Goal: Task Accomplishment & Management: Manage account settings

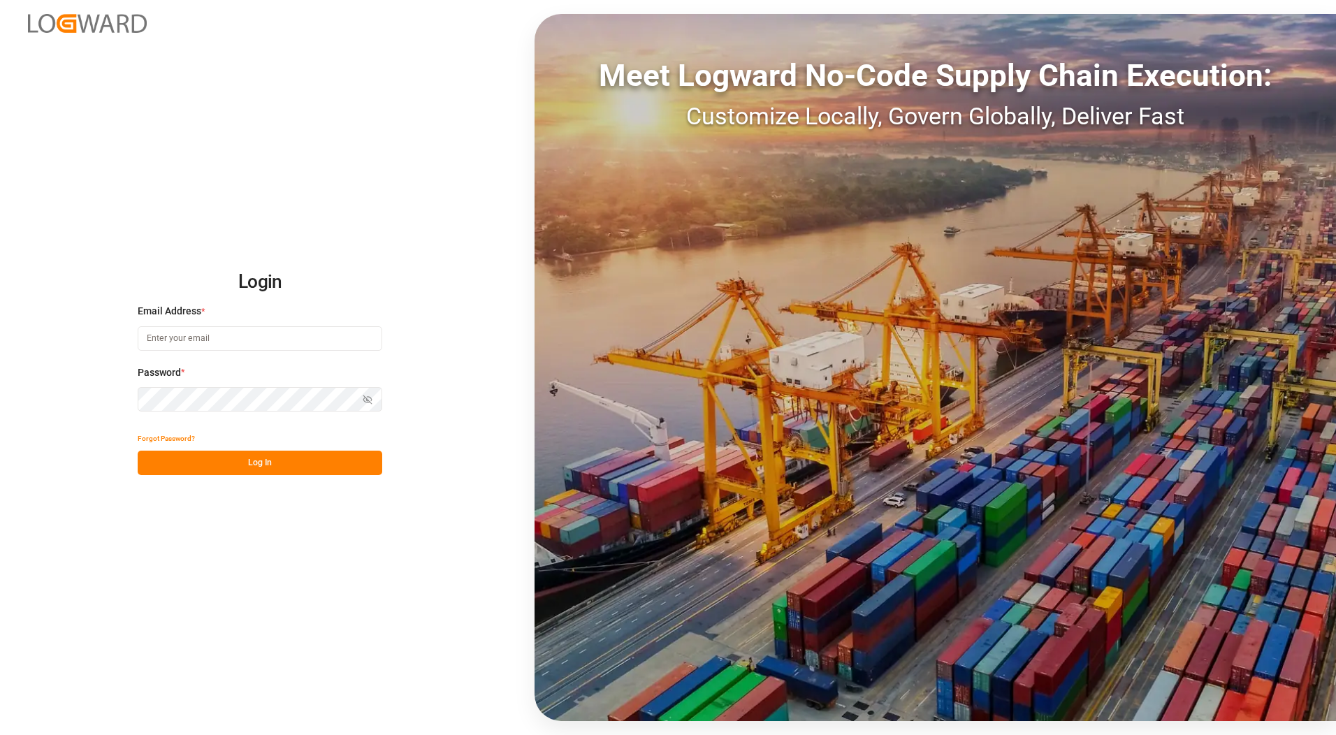
click at [221, 341] on input at bounding box center [260, 338] width 245 height 24
type input "[PERSON_NAME][EMAIL_ADDRESS][PERSON_NAME][DOMAIN_NAME]"
click at [252, 461] on button "Log In" at bounding box center [260, 463] width 245 height 24
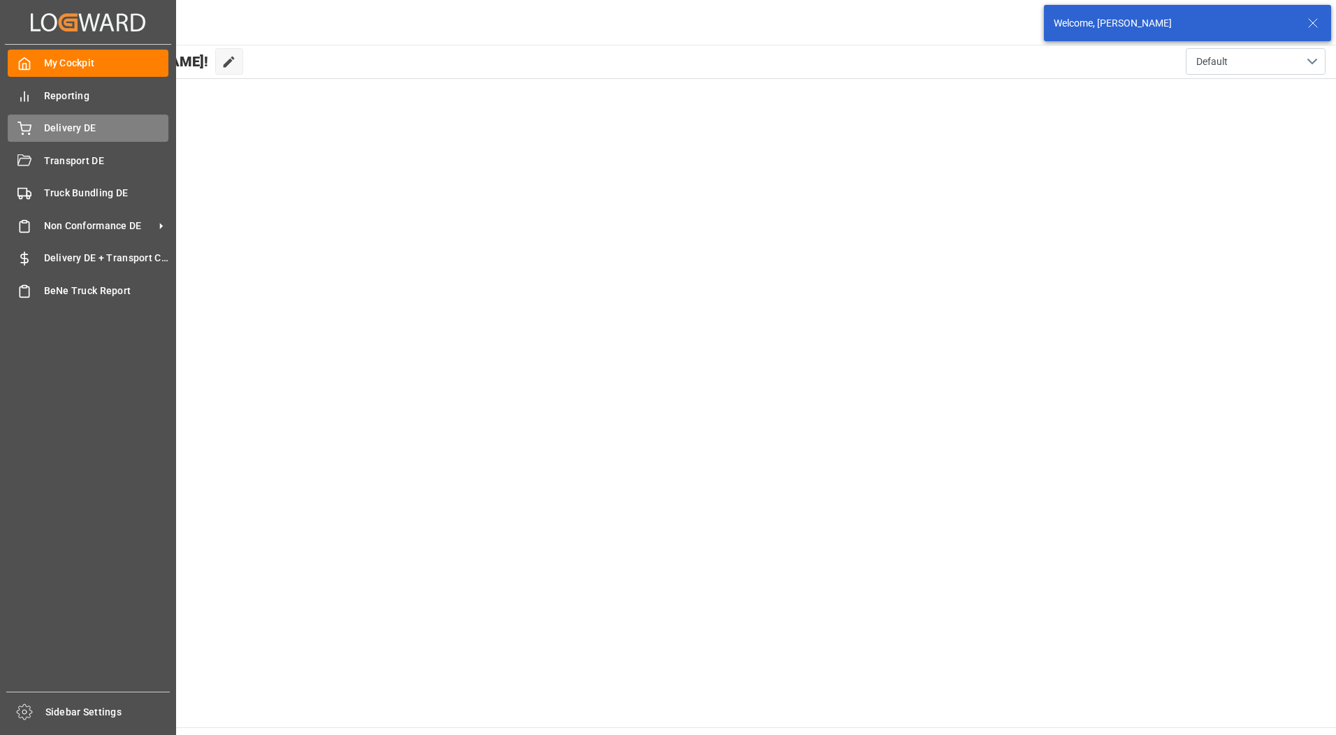
click at [77, 129] on span "Delivery DE" at bounding box center [106, 128] width 125 height 15
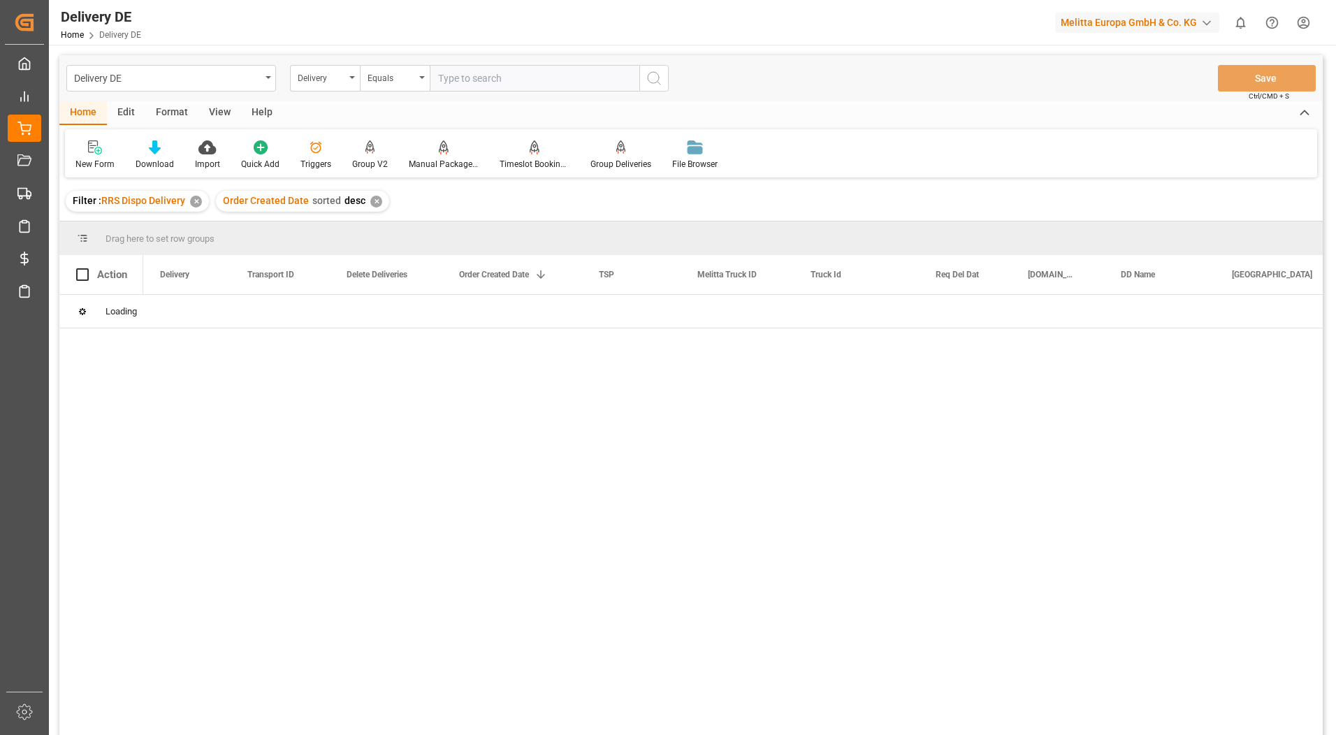
click at [502, 78] on input "text" at bounding box center [535, 78] width 210 height 27
type input "92552568"
click at [255, 305] on div "5dcc83b25432" at bounding box center [280, 311] width 99 height 33
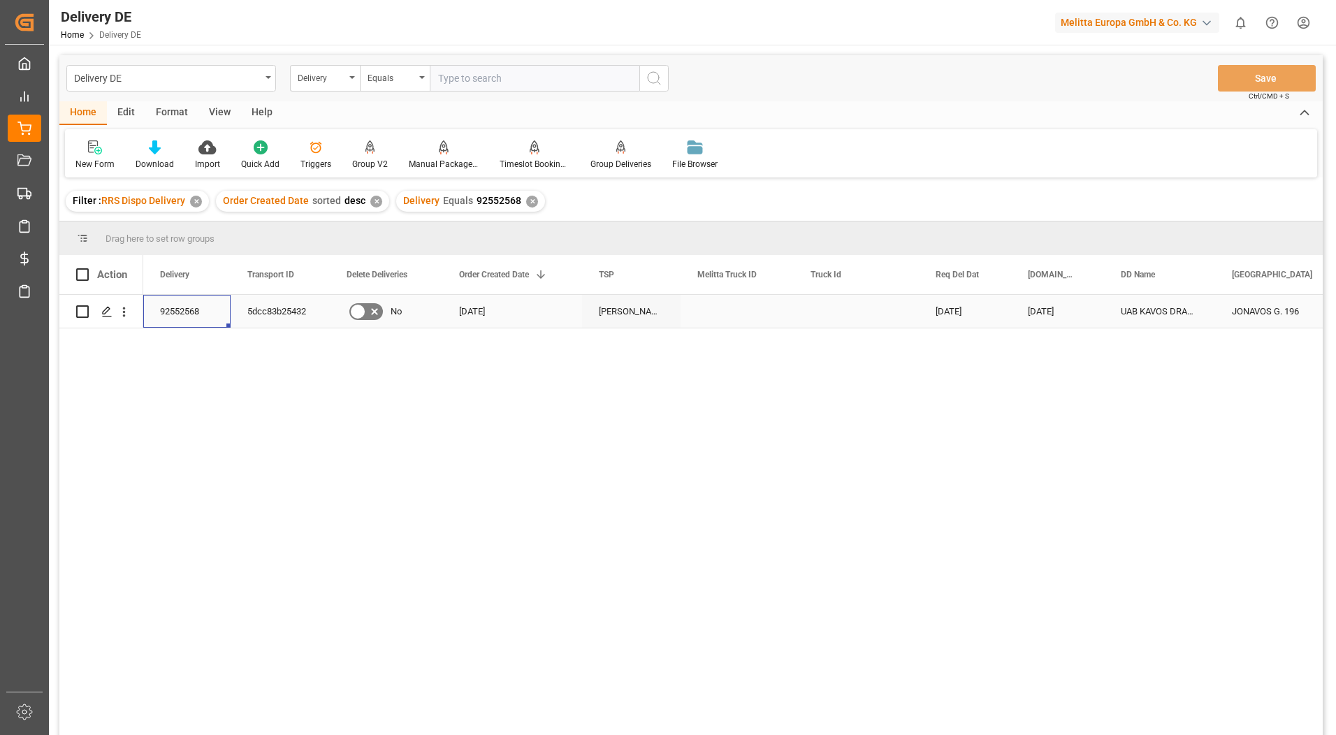
click at [182, 311] on div "92552568" at bounding box center [186, 311] width 87 height 33
click at [255, 308] on div "5dcc83b25432" at bounding box center [280, 311] width 99 height 33
click at [102, 312] on icon "Press SPACE to select this row." at bounding box center [106, 311] width 11 height 11
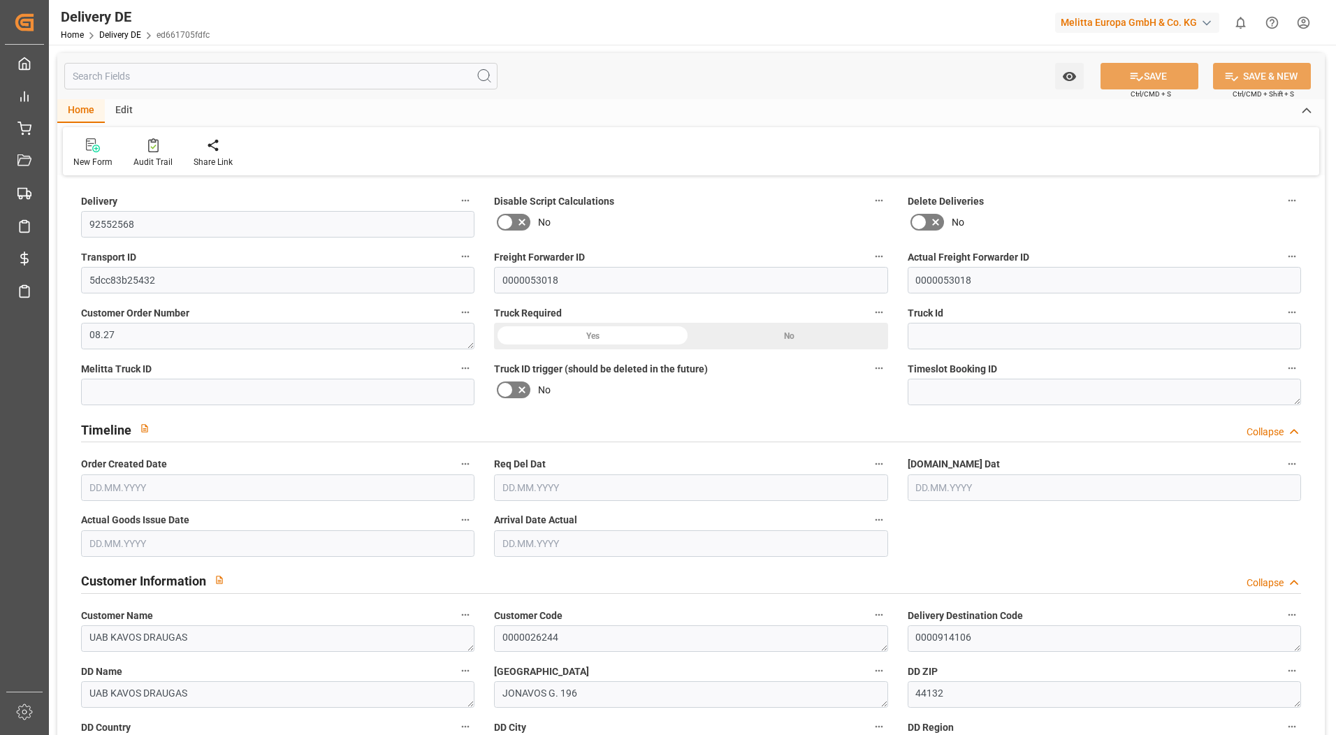
type input "0"
type input "5"
type input "770.552"
type input "1024"
type input "7524.456"
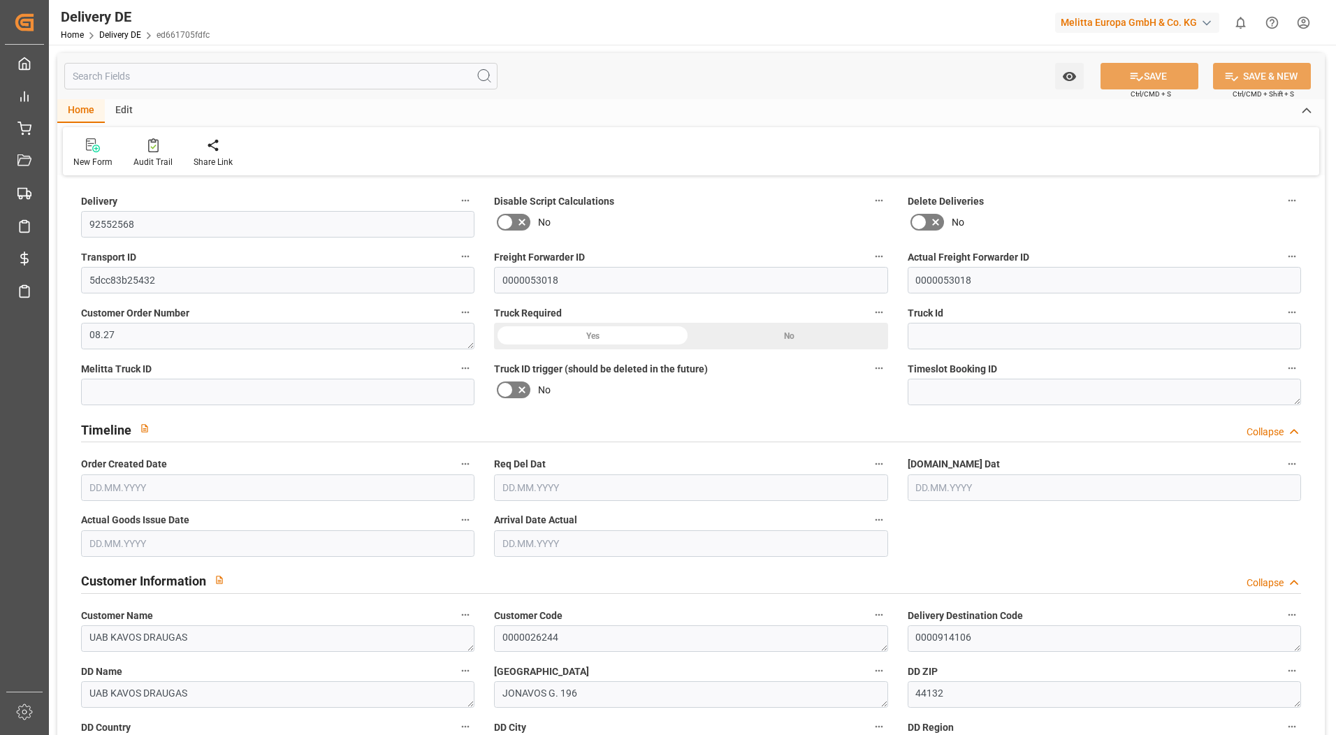
type input "[DATE]"
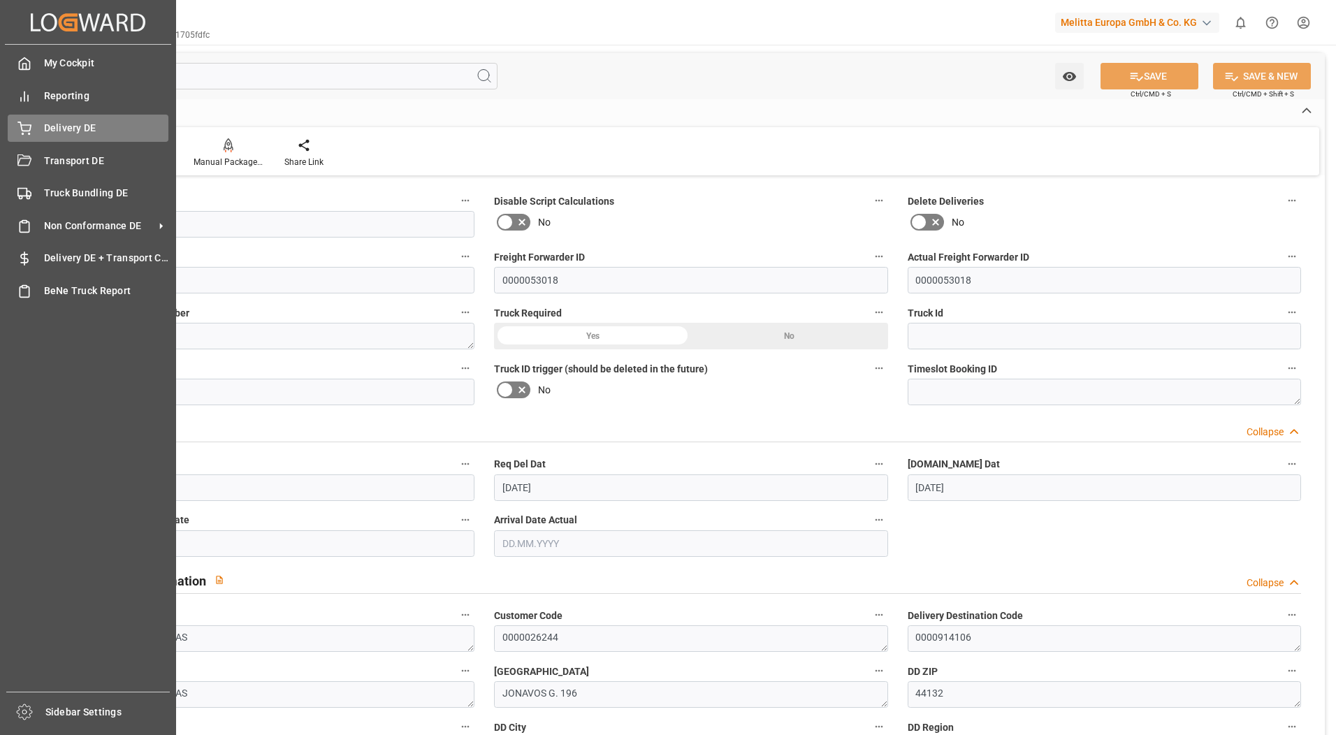
click at [28, 129] on icon at bounding box center [24, 129] width 14 height 14
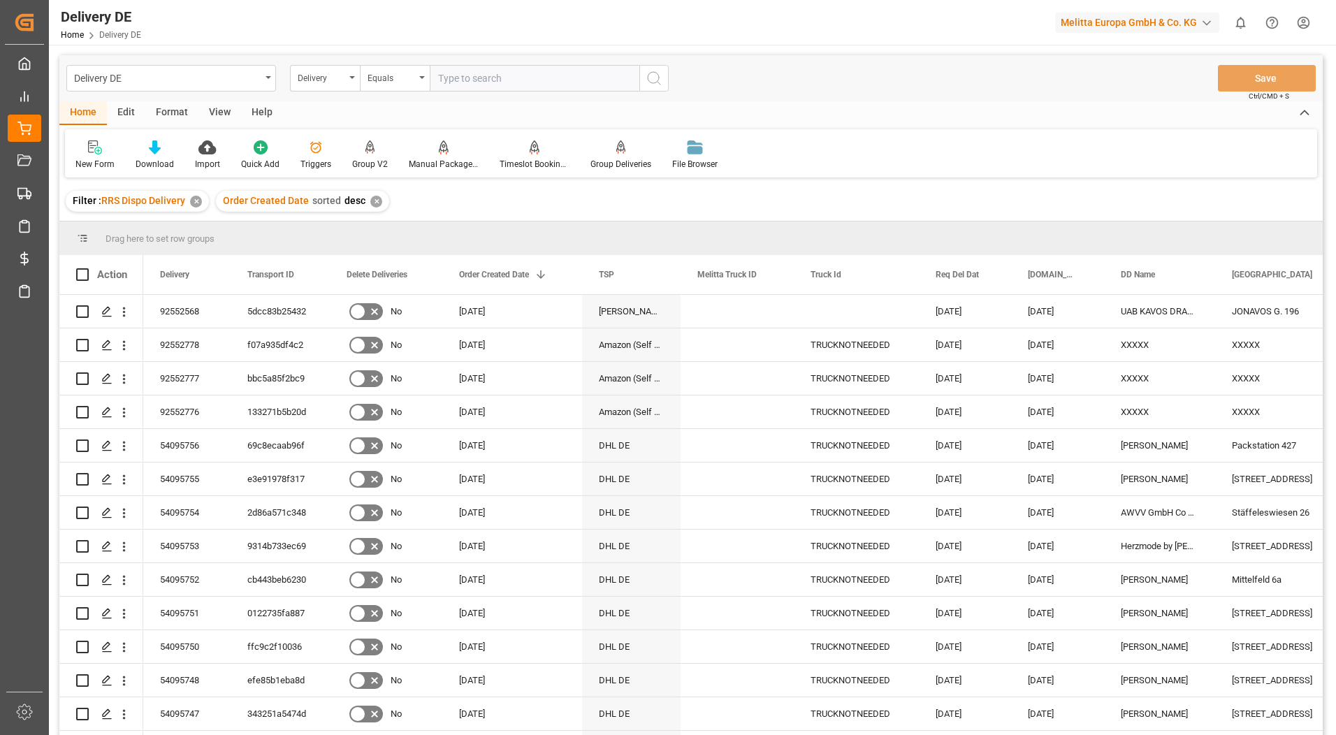
click at [1299, 24] on html "Created by potrace 1.15, written by [PERSON_NAME] [DATE]-[DATE] Created by potr…" at bounding box center [668, 367] width 1336 height 735
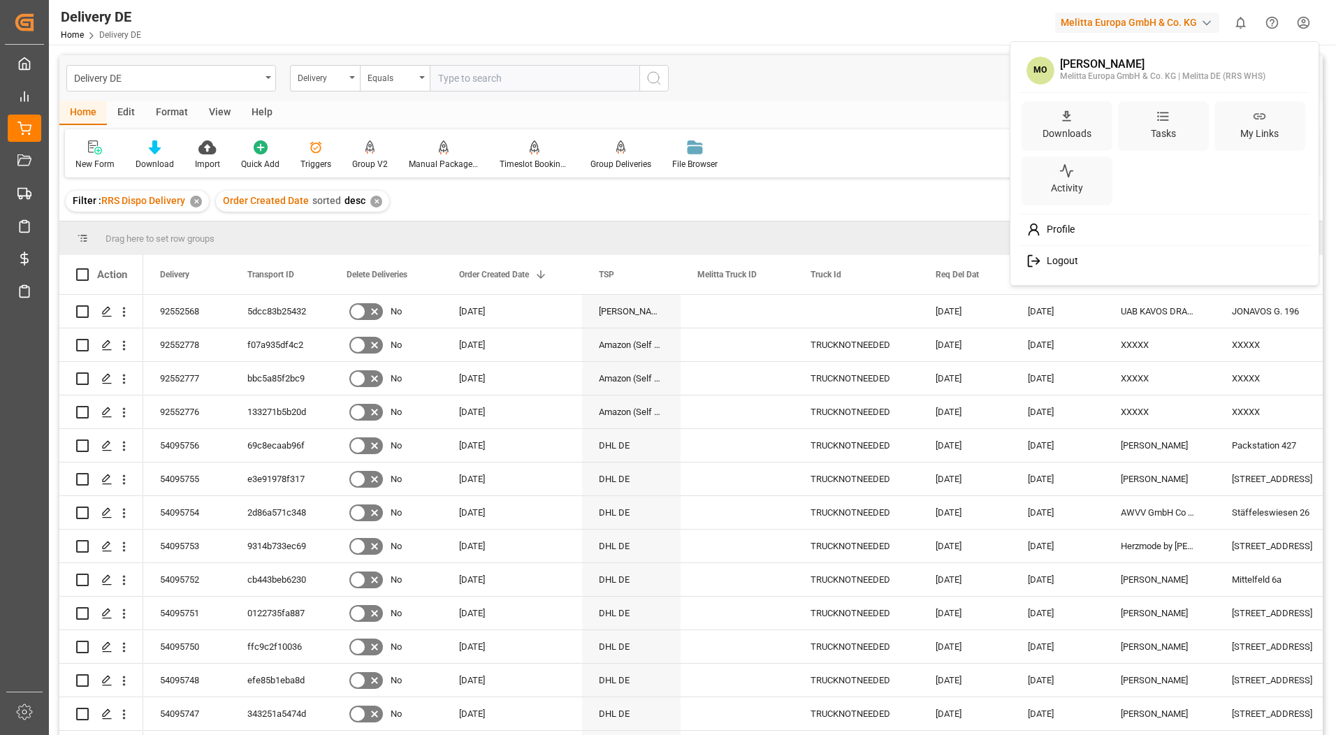
click at [1070, 258] on span "Logout" at bounding box center [1059, 261] width 37 height 13
